Goal: Go to known website: Go to known website

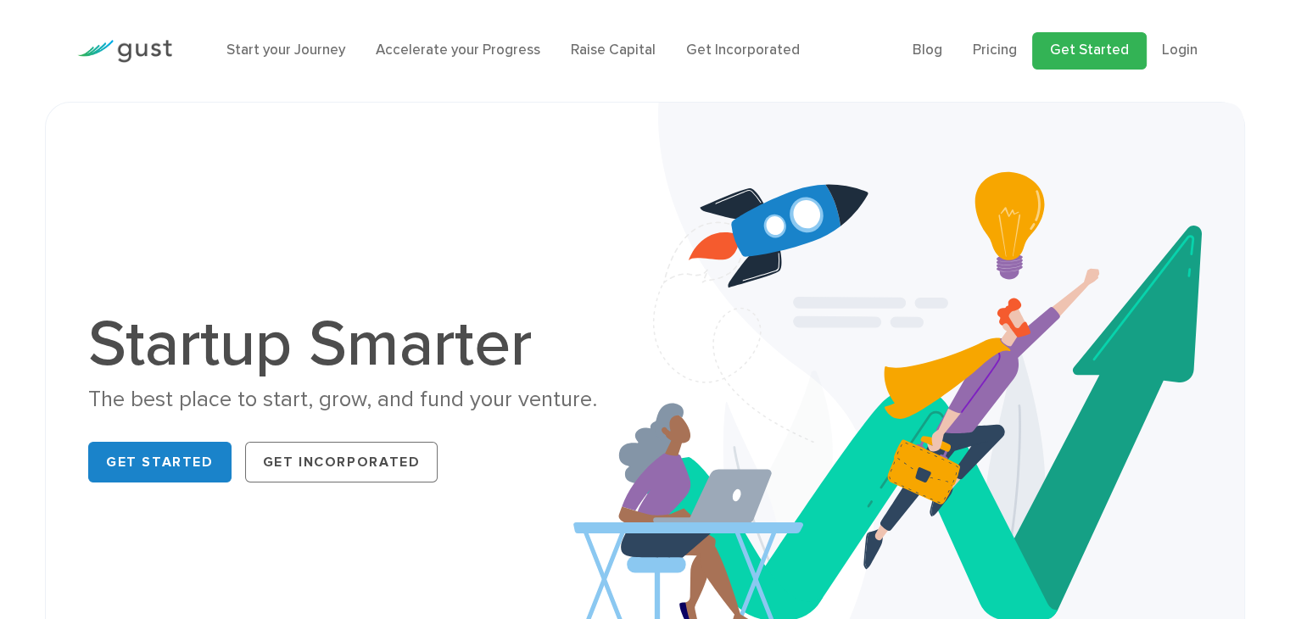
click at [1092, 59] on link "Get Started" at bounding box center [1089, 50] width 114 height 37
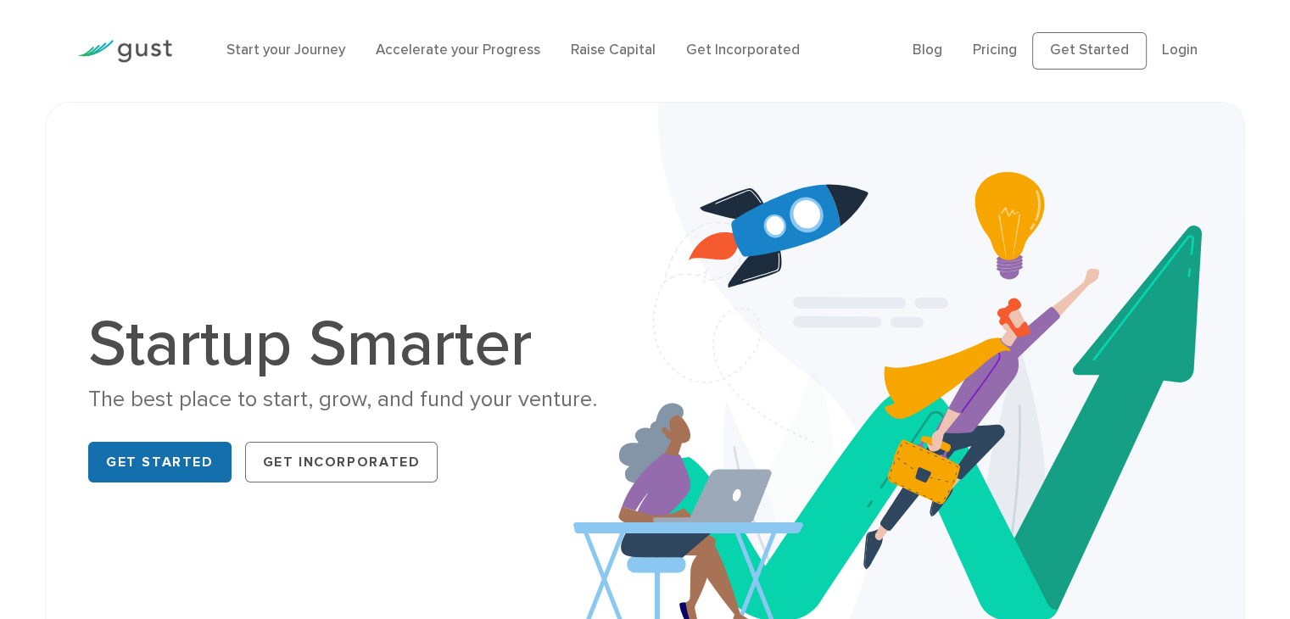
click at [153, 466] on link "Get Started" at bounding box center [159, 462] width 143 height 41
click at [1180, 44] on link "Login" at bounding box center [1180, 50] width 36 height 17
